Goal: Task Accomplishment & Management: Use online tool/utility

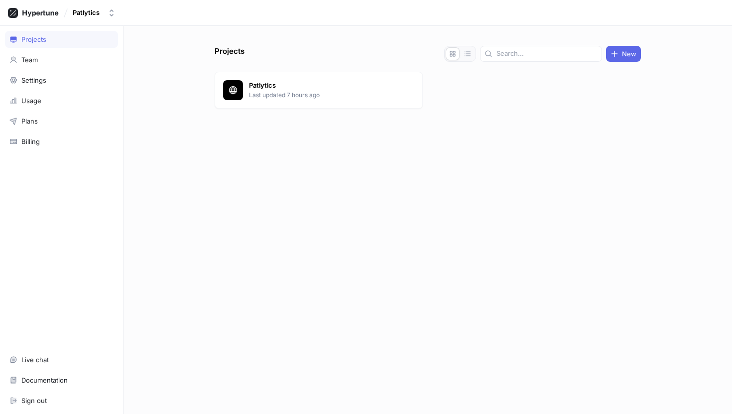
click at [295, 95] on p "Last updated 7 hours ago" at bounding box center [321, 95] width 144 height 9
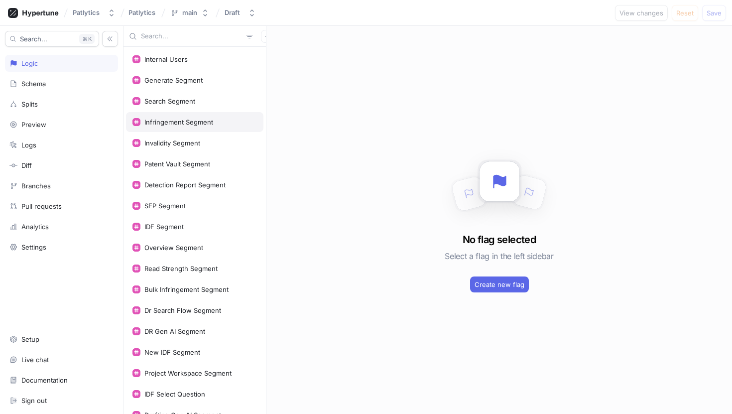
click at [213, 122] on div "Infringement Segment" at bounding box center [194, 122] width 125 height 8
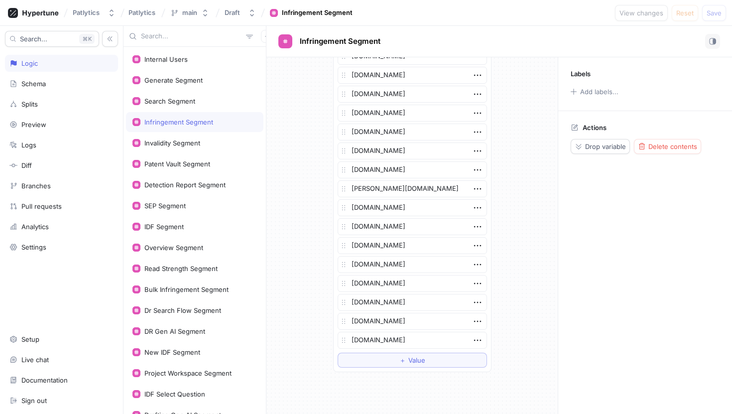
scroll to position [1642, 0]
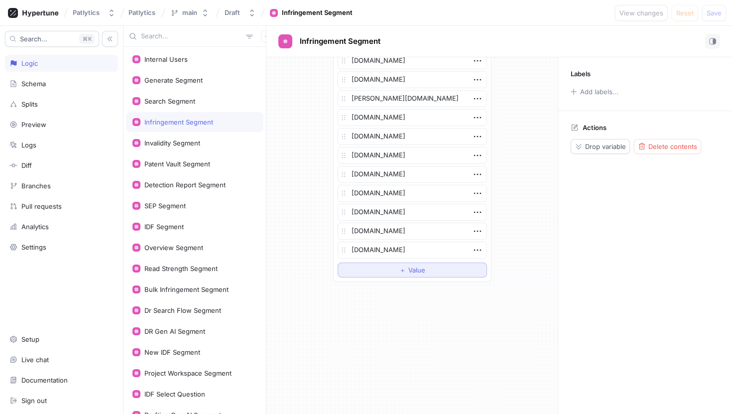
click at [433, 269] on button "＋ Value" at bounding box center [412, 269] width 149 height 15
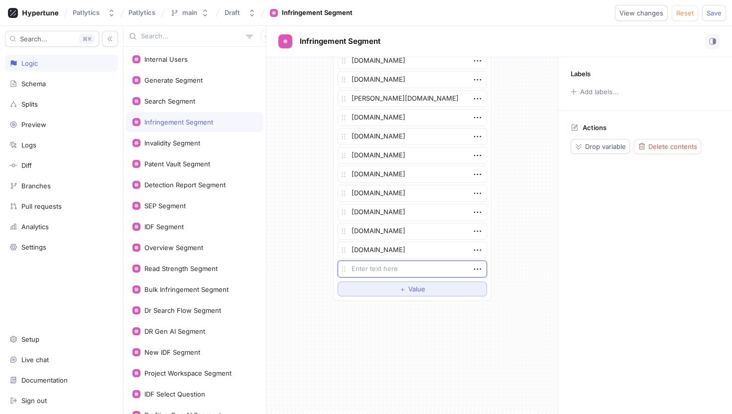
type textarea "x"
type textarea "s"
type textarea "x"
type textarea "sh"
type textarea "x"
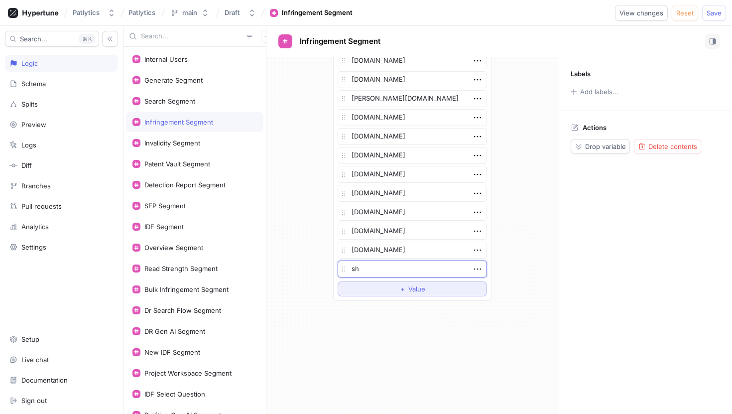
type textarea "she"
type textarea "x"
type textarea "shep"
type textarea "x"
type textarea "shepp"
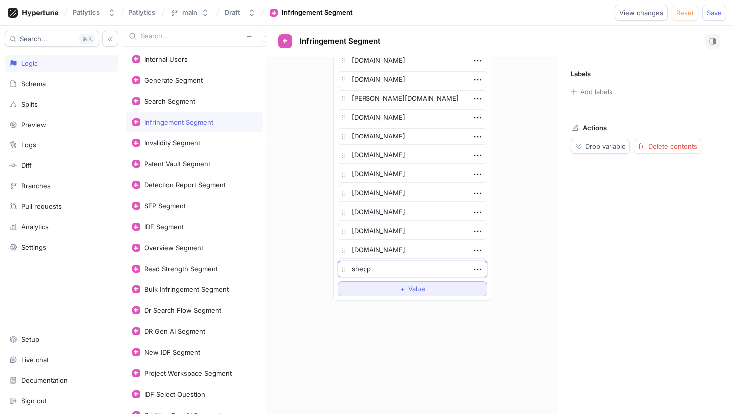
type textarea "x"
type textarea "[PERSON_NAME]"
type textarea "x"
type textarea "sheppar"
type textarea "x"
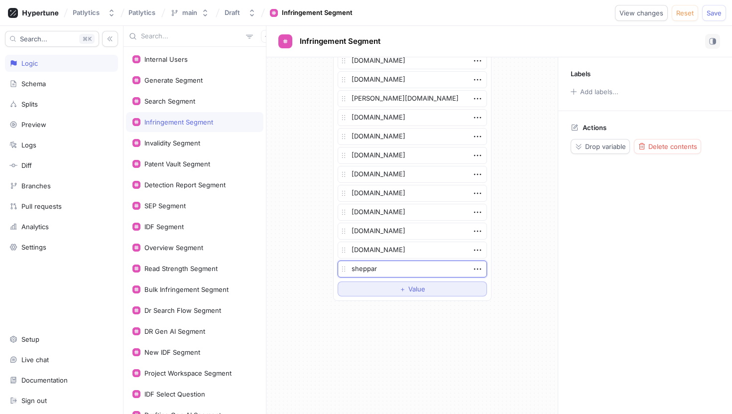
type textarea "[PERSON_NAME]"
type textarea "x"
type textarea "sheppardm"
type textarea "x"
type textarea "sheppardmu"
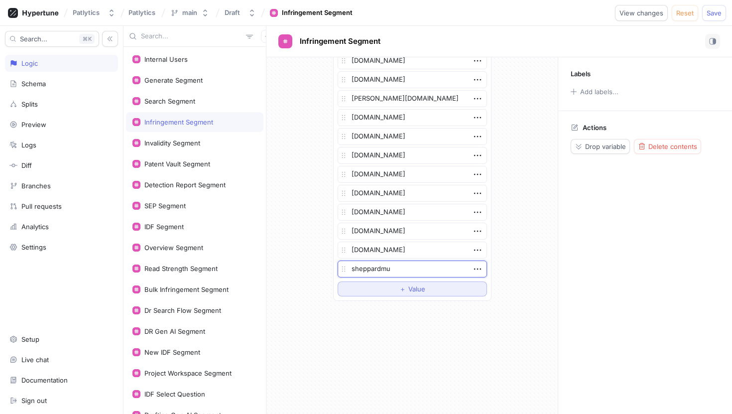
type textarea "x"
type textarea "sheppardmul"
type textarea "x"
type textarea "sheppardmulli"
type textarea "x"
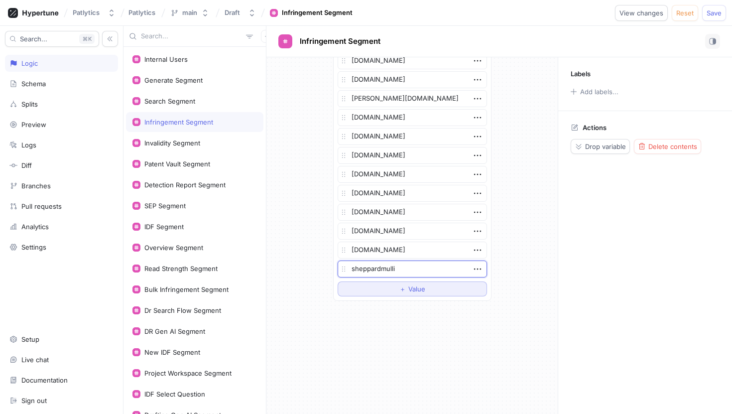
type textarea "sheppardmullin"
type textarea "x"
type textarea "sheppardmulling"
type textarea "x"
type textarea "sheppardmullin."
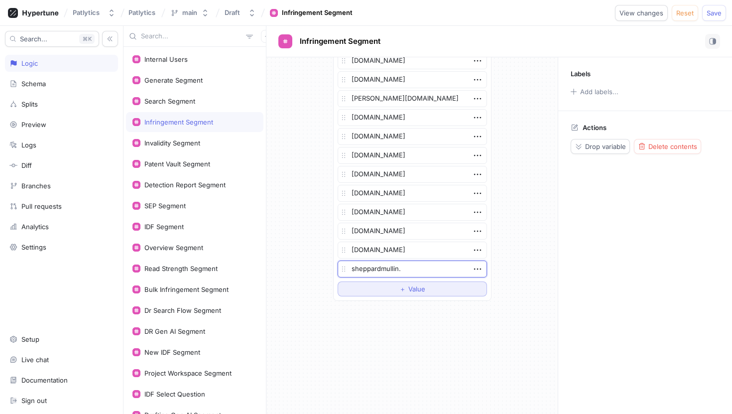
type textarea "x"
type textarea "[DOMAIN_NAME]"
type textarea "x"
type textarea "[DOMAIN_NAME]"
type textarea "x"
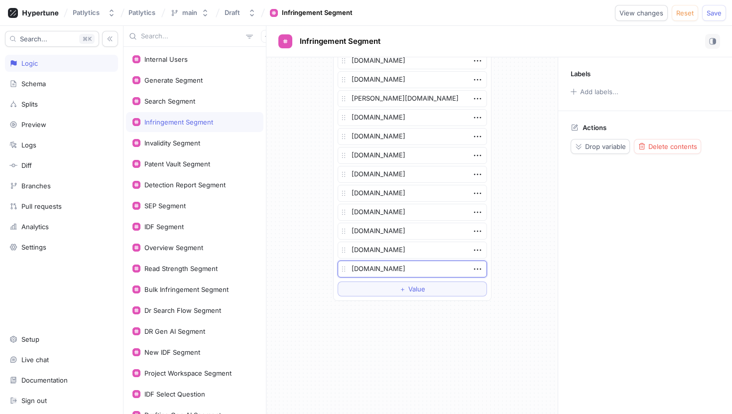
type textarea "[DOMAIN_NAME]"
type textarea "x"
type textarea "[DOMAIN_NAME]"
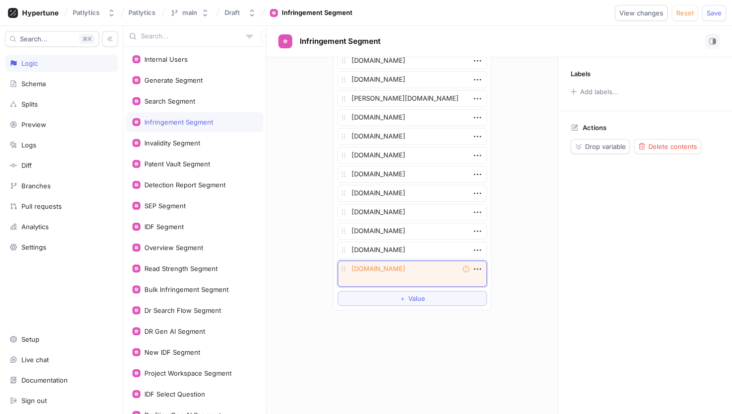
type textarea "x"
type textarea "[DOMAIN_NAME]"
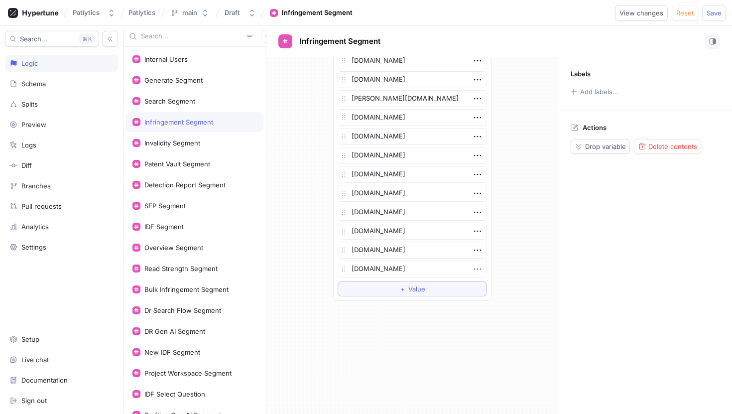
type textarea "x"
click at [478, 271] on icon "button" at bounding box center [477, 268] width 11 height 11
click at [184, 39] on input "text" at bounding box center [191, 36] width 101 height 10
type input "shep"
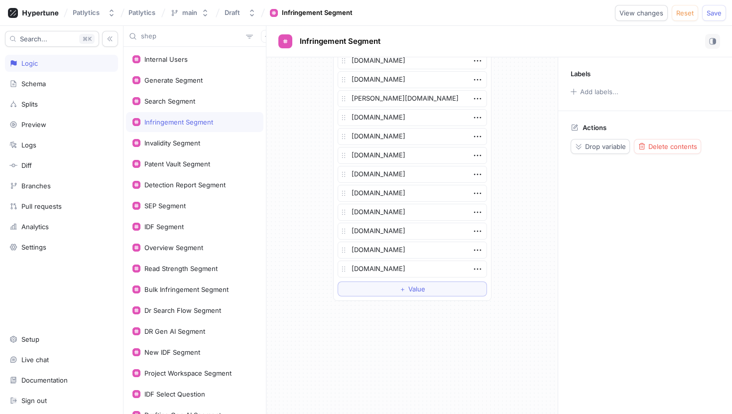
type textarea "x"
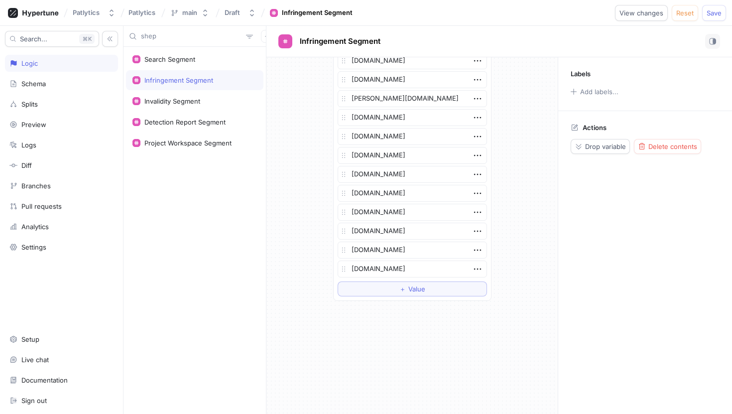
type input "shepp"
type textarea "x"
type input "she"
type textarea "x"
type input "sh"
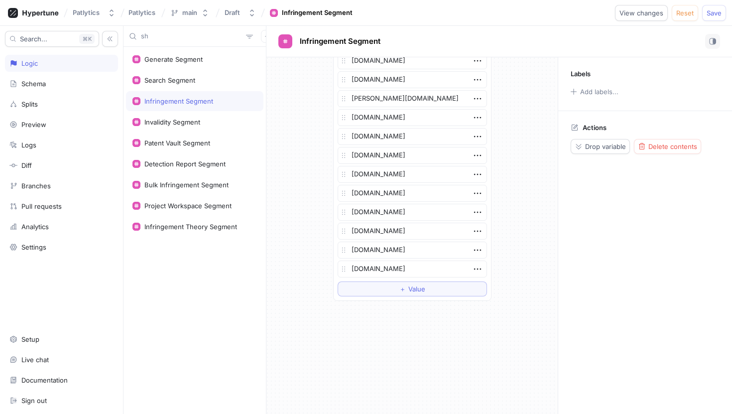
type textarea "x"
type input "s"
type textarea "x"
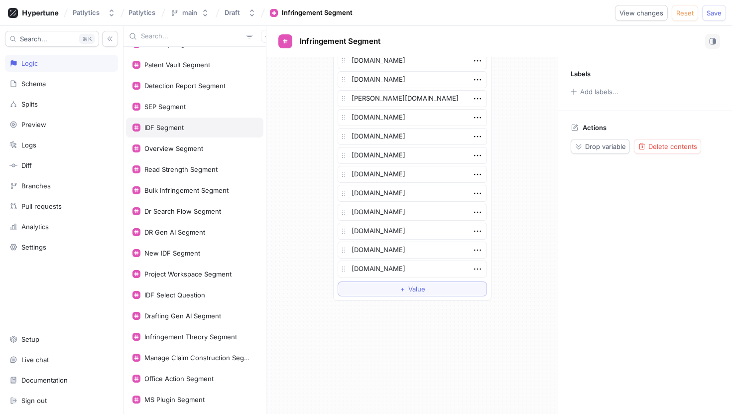
scroll to position [103, 0]
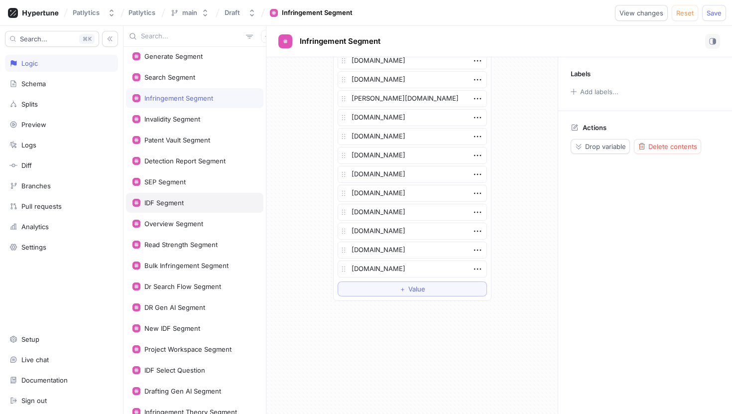
type textarea "x"
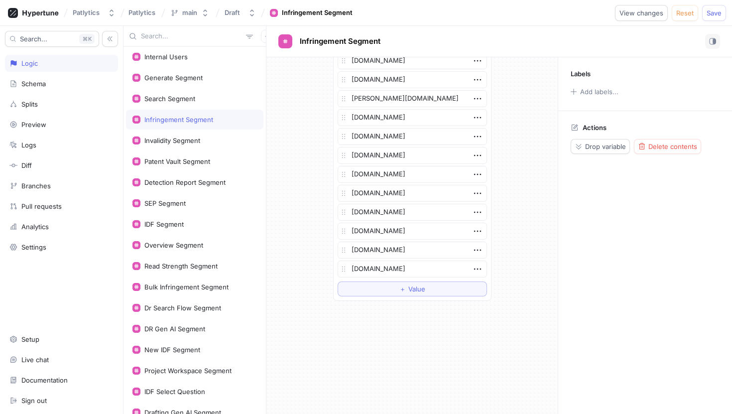
scroll to position [0, 0]
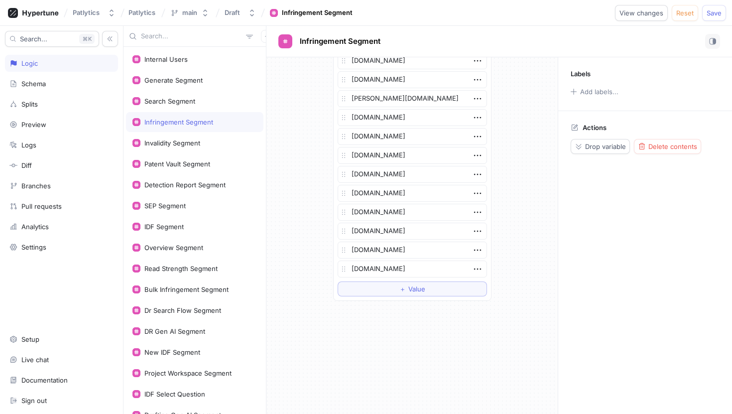
type input "s"
type textarea "x"
type input "sc"
type textarea "x"
type input "scr"
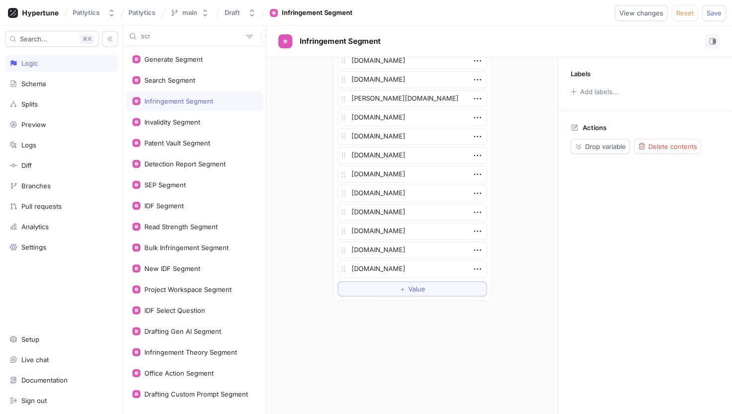
type textarea "x"
type input "scre"
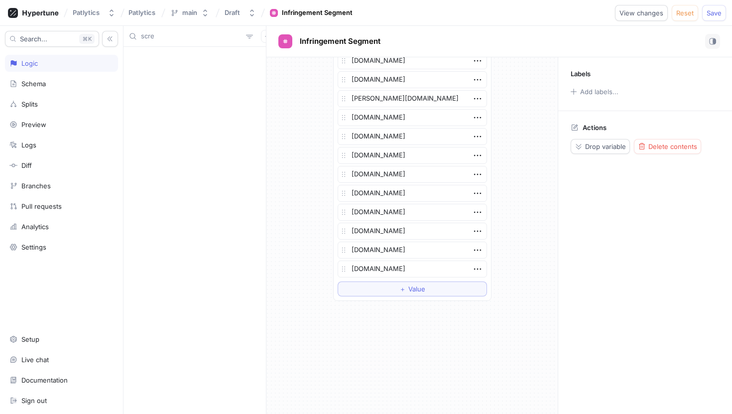
type textarea "x"
type input "s"
type textarea "x"
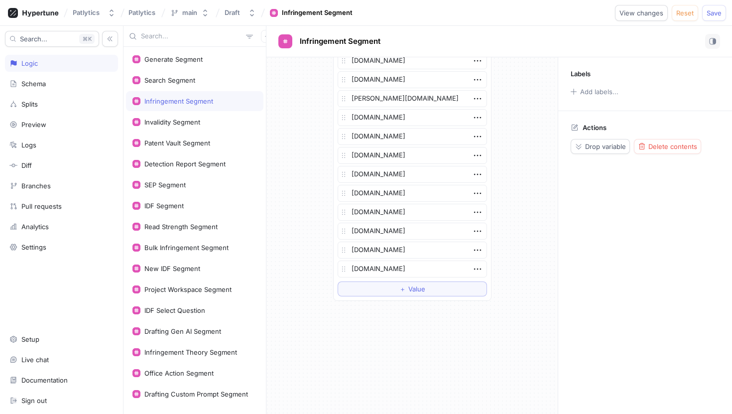
type textarea "x"
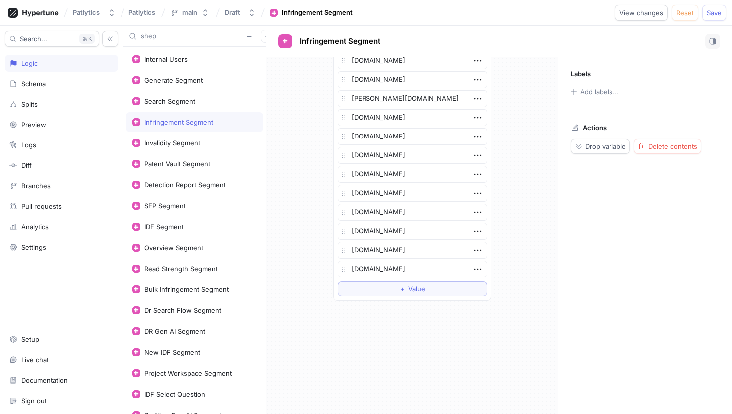
type input "shepp"
type textarea "x"
type input "sheppar"
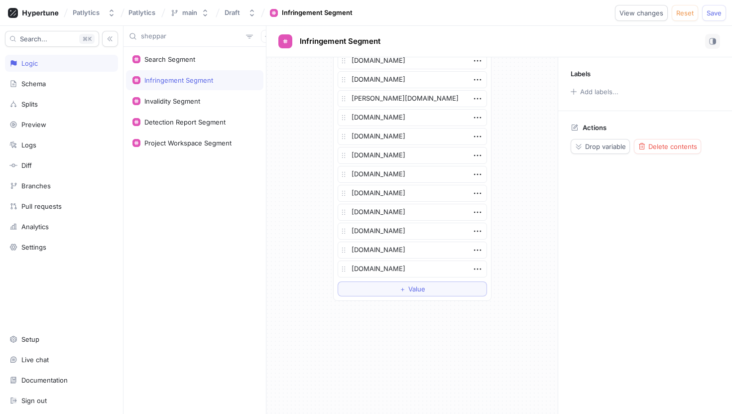
type textarea "x"
type input "sheppar"
type textarea "x"
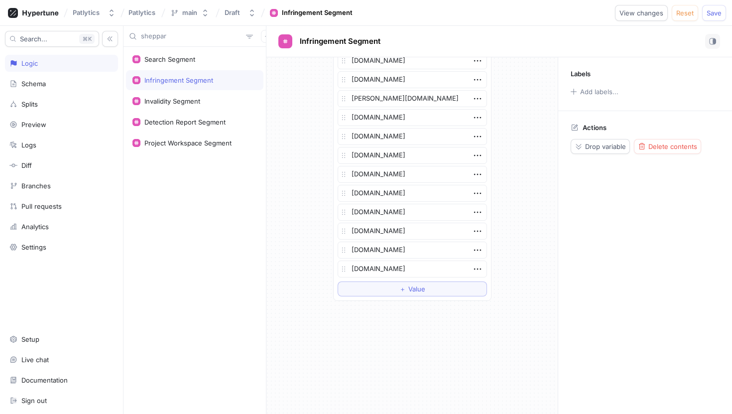
drag, startPoint x: 510, startPoint y: 72, endPoint x: 543, endPoint y: 39, distance: 47.2
click at [191, 40] on input "sheppar" at bounding box center [191, 36] width 101 height 10
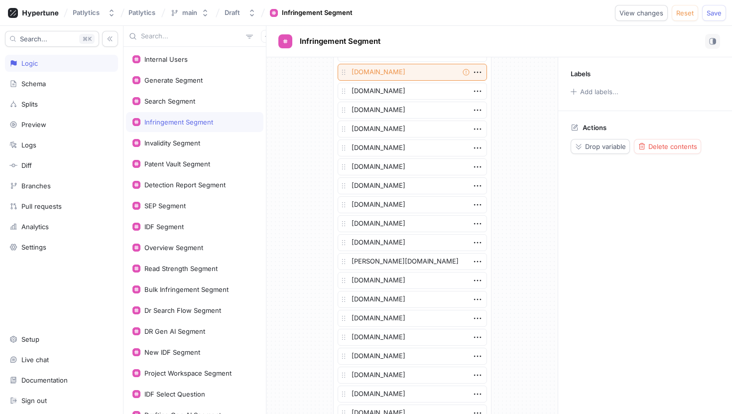
scroll to position [1473, 0]
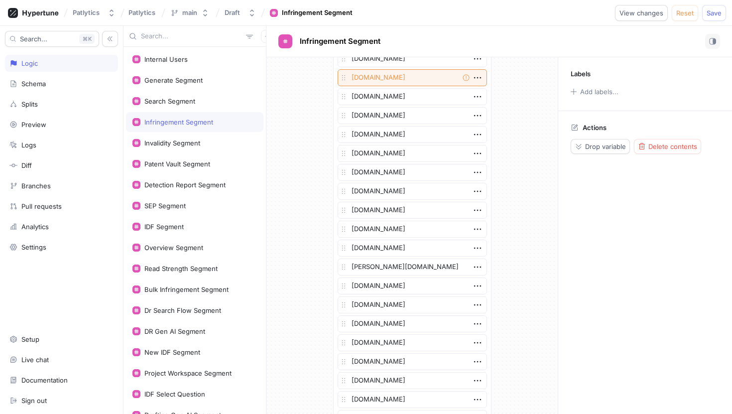
type textarea "x"
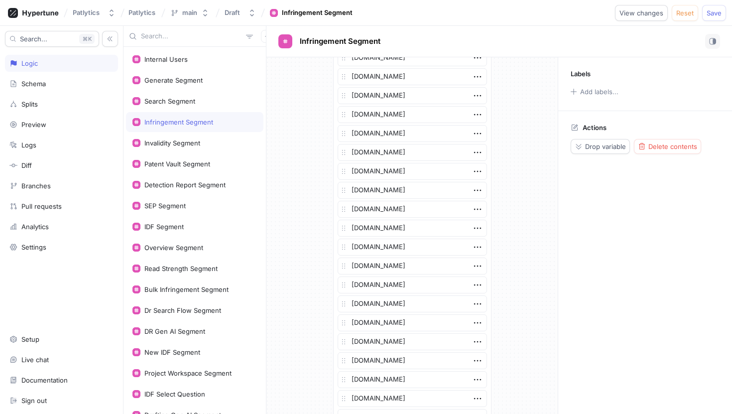
scroll to position [0, 0]
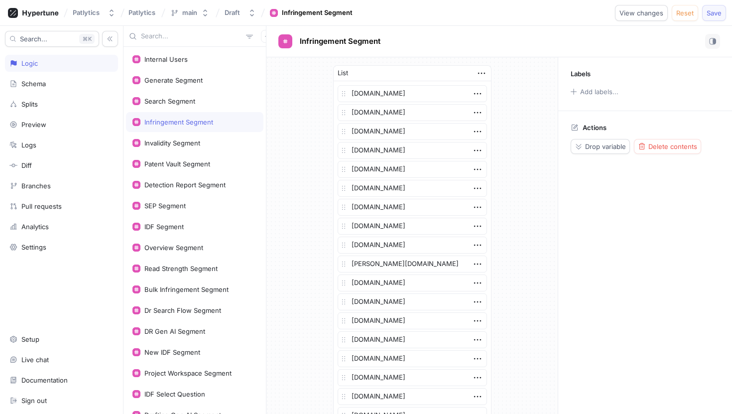
drag, startPoint x: 711, startPoint y: 13, endPoint x: 704, endPoint y: 12, distance: 6.6
click at [711, 13] on span "Save" at bounding box center [714, 13] width 15 height 6
type textarea "x"
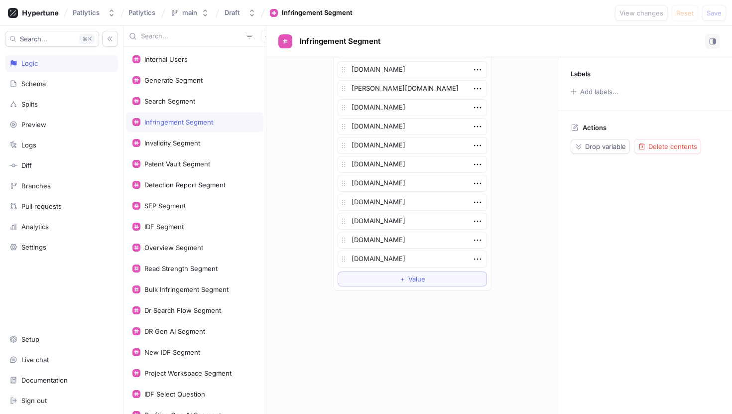
scroll to position [1653, 0]
